Goal: Information Seeking & Learning: Understand process/instructions

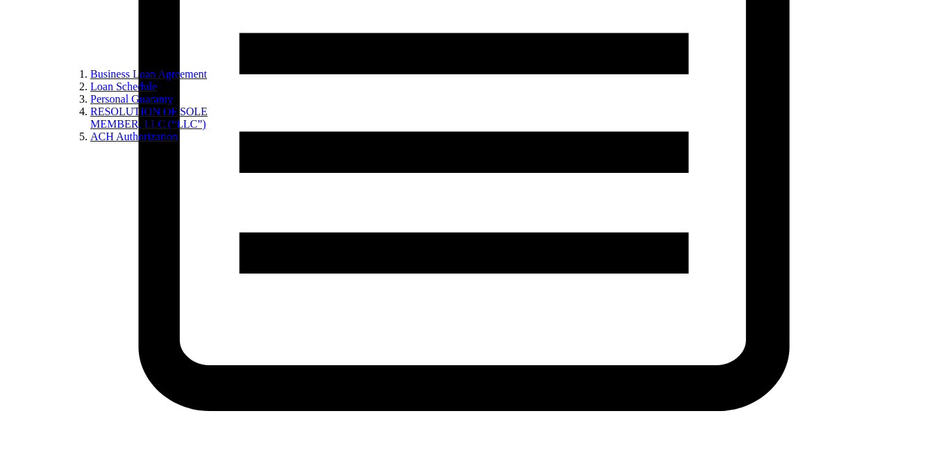
scroll to position [1016, 0]
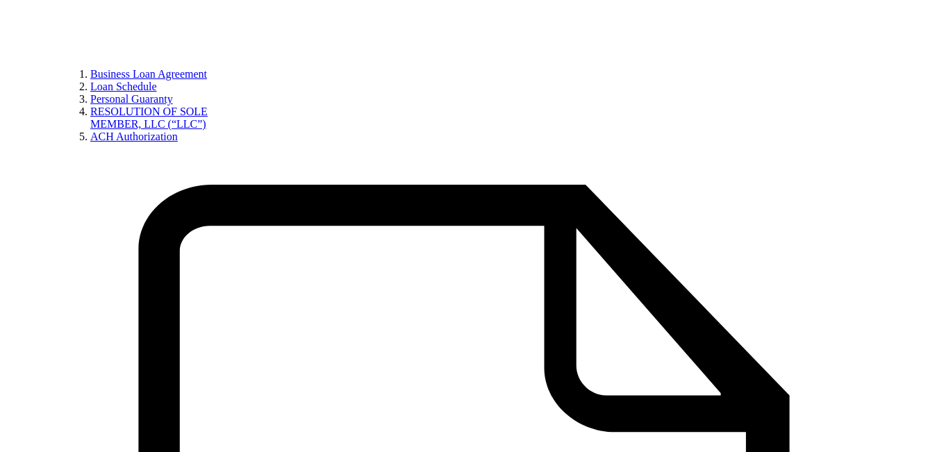
scroll to position [368, 0]
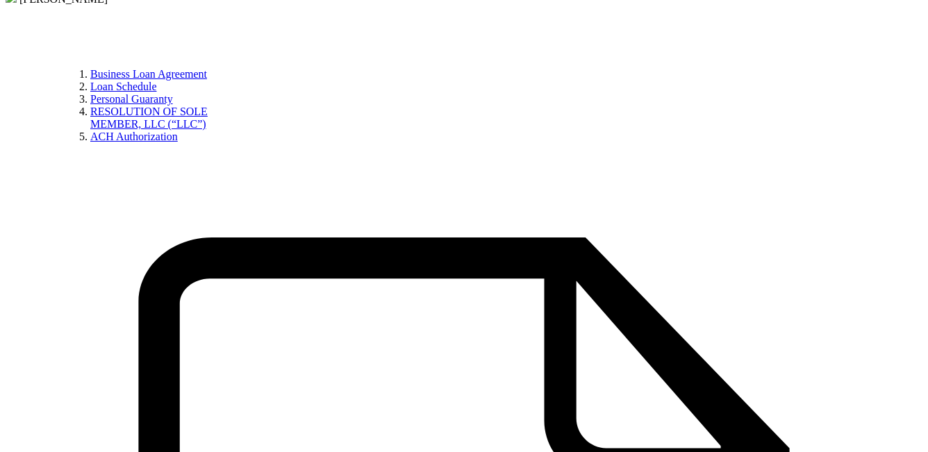
drag, startPoint x: 297, startPoint y: 272, endPoint x: 501, endPoint y: 270, distance: 204.3
copy div "INTERESTS & TERMS"
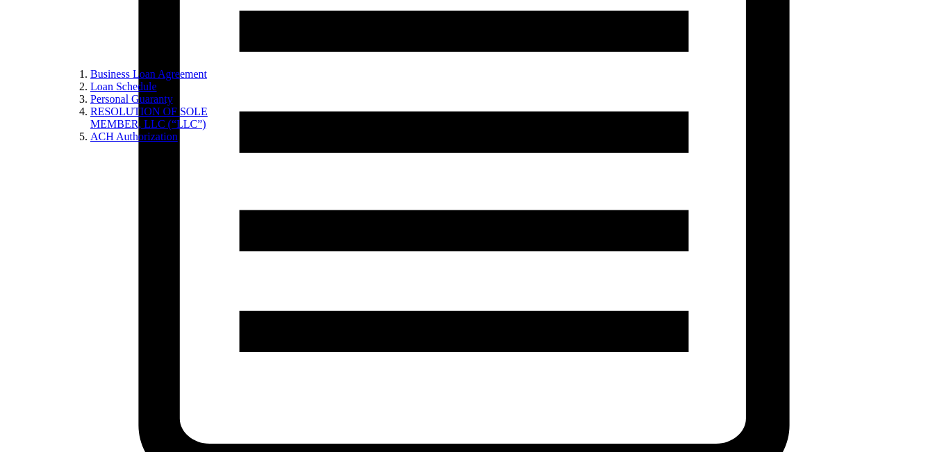
scroll to position [1002, 0]
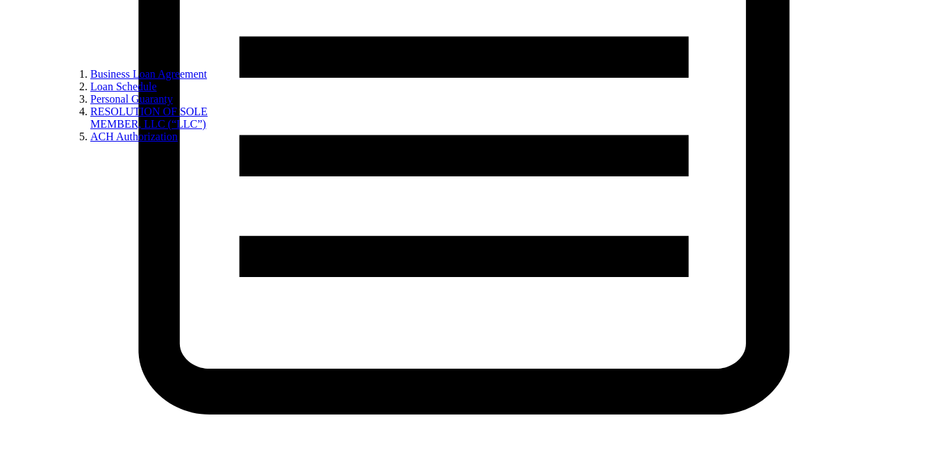
drag, startPoint x: 350, startPoint y: 240, endPoint x: 424, endPoint y: 239, distance: 73.7
drag, startPoint x: 431, startPoint y: 241, endPoint x: 348, endPoint y: 241, distance: 82.7
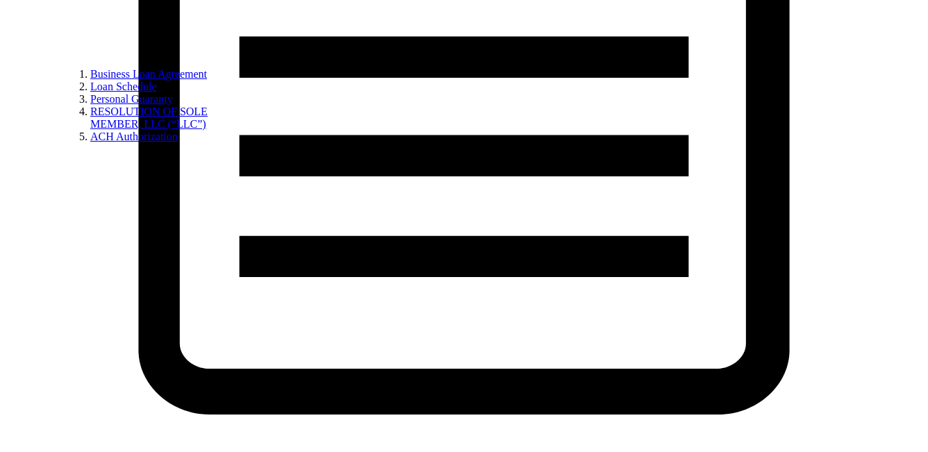
copy li "Term-Out Period:"
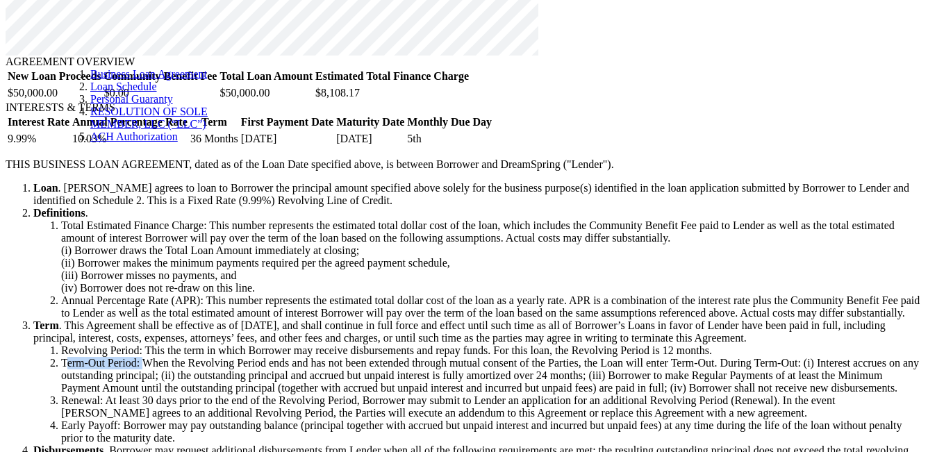
scroll to position [1577, 0]
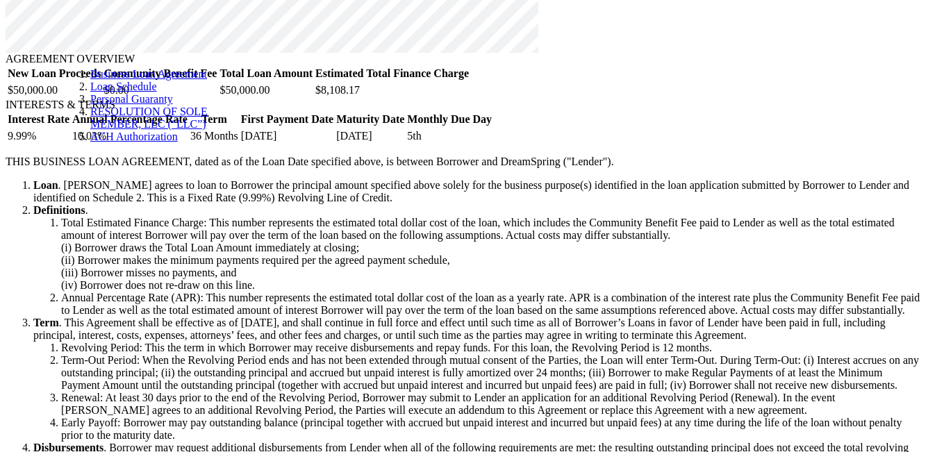
drag, startPoint x: 345, startPoint y: 163, endPoint x: 482, endPoint y: 163, distance: 136.9
copy li "Minimum Payment Amount:"
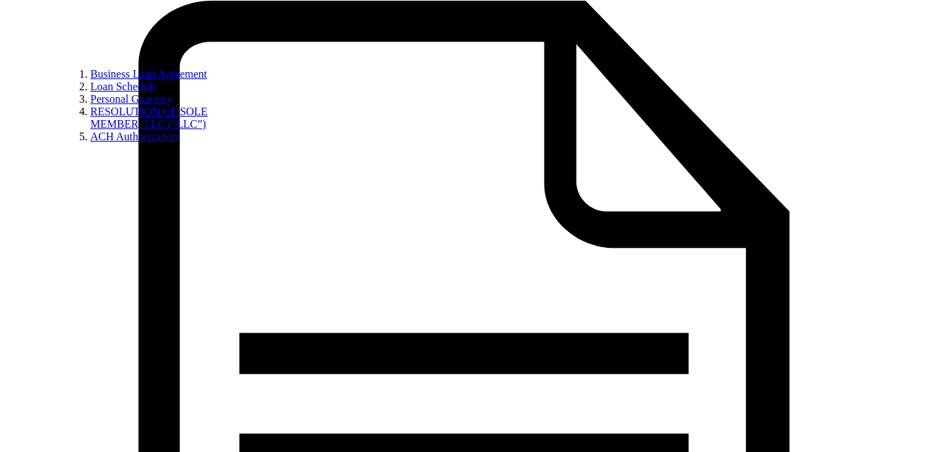
scroll to position [978, 0]
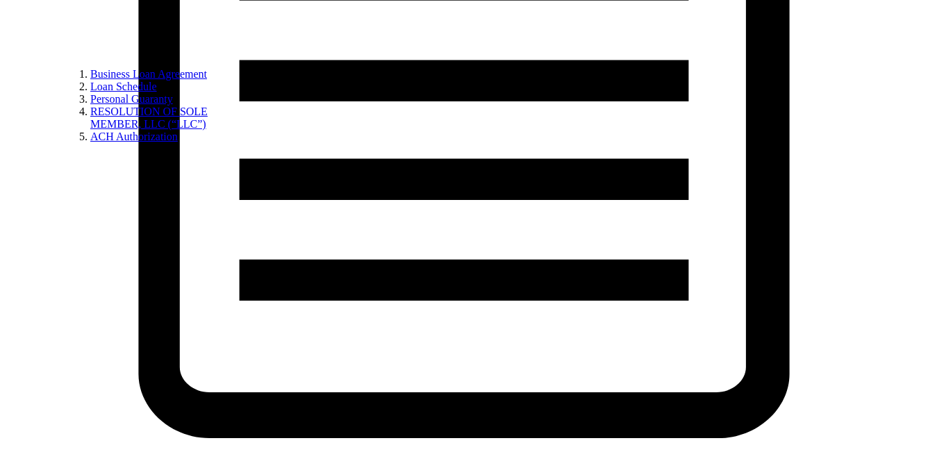
drag, startPoint x: 430, startPoint y: 223, endPoint x: 343, endPoint y: 223, distance: 87.6
copy li "Revolving Period:"
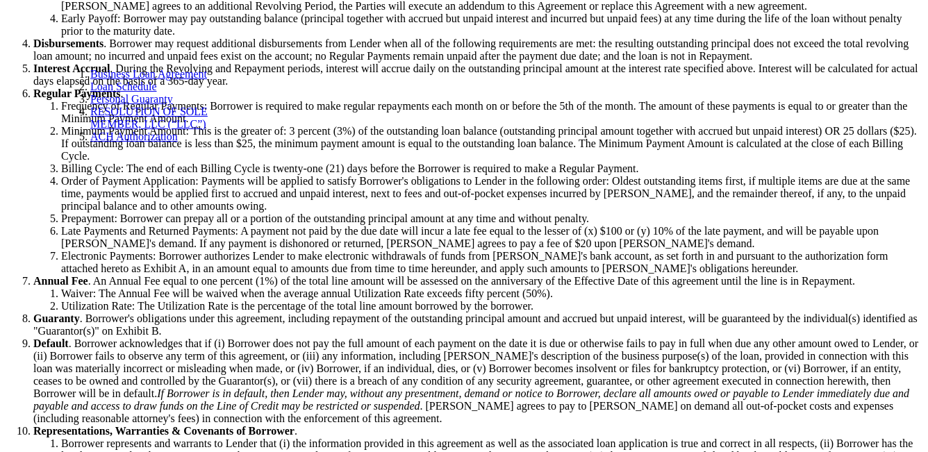
scroll to position [2071, 0]
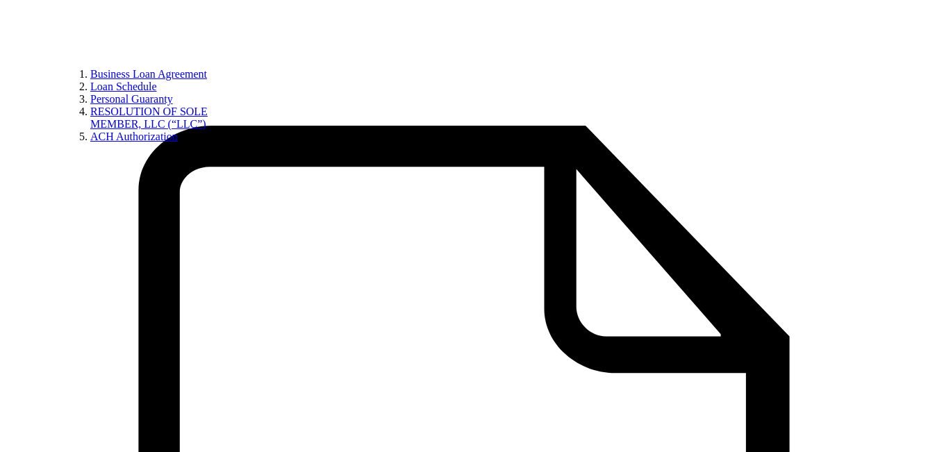
scroll to position [494, 0]
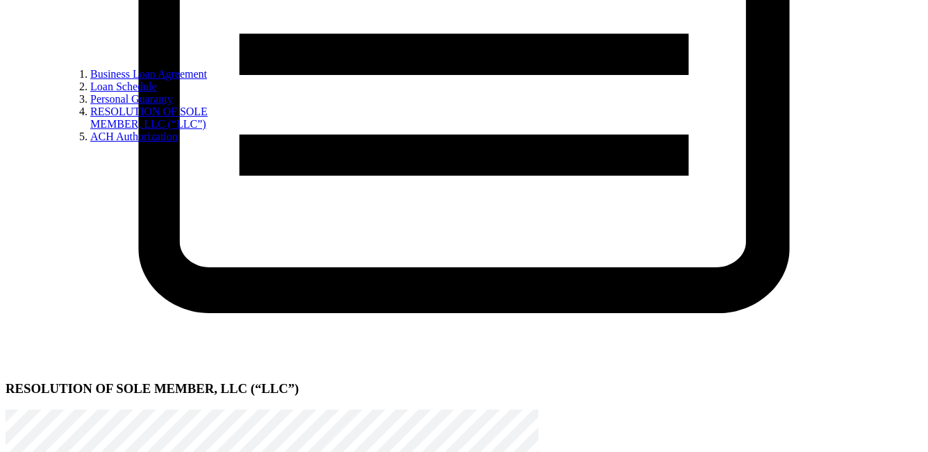
scroll to position [7474, 0]
